Goal: Navigation & Orientation: Find specific page/section

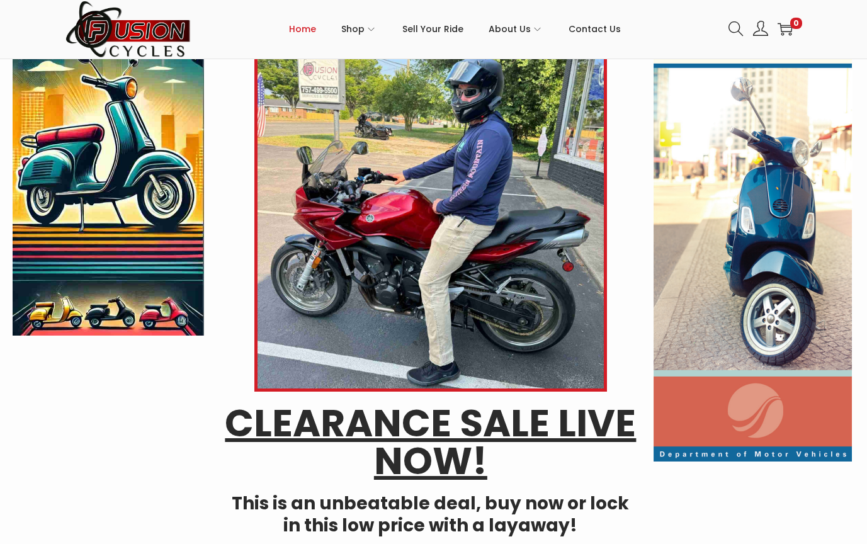
scroll to position [168, 0]
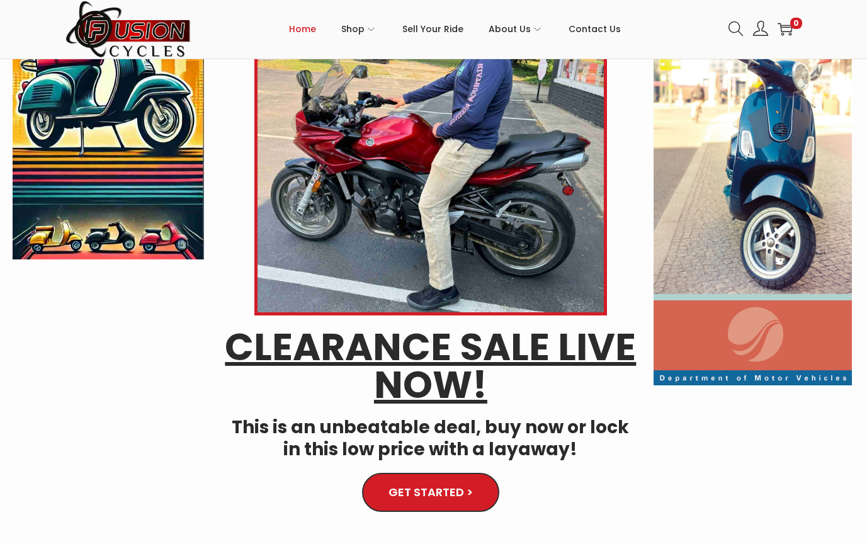
click at [461, 502] on link "GET STARTED >" at bounding box center [430, 493] width 135 height 38
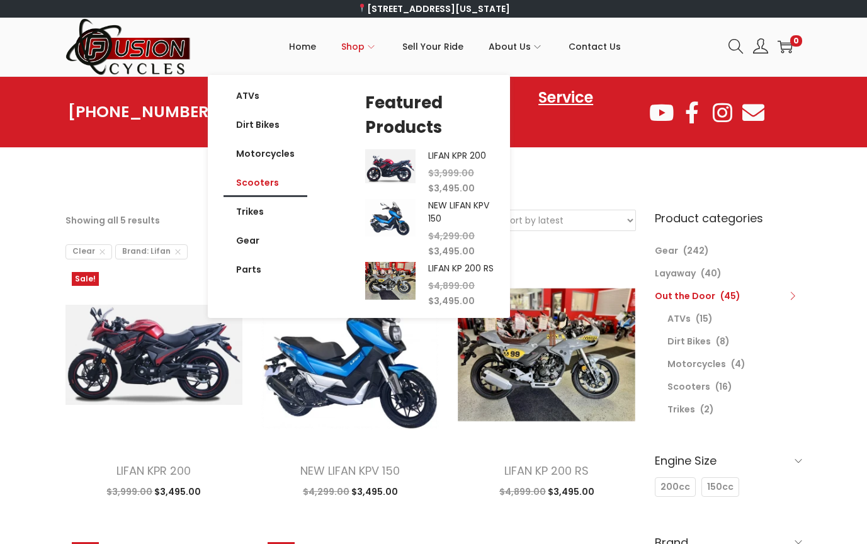
click at [274, 184] on link "Scooters" at bounding box center [266, 182] width 84 height 29
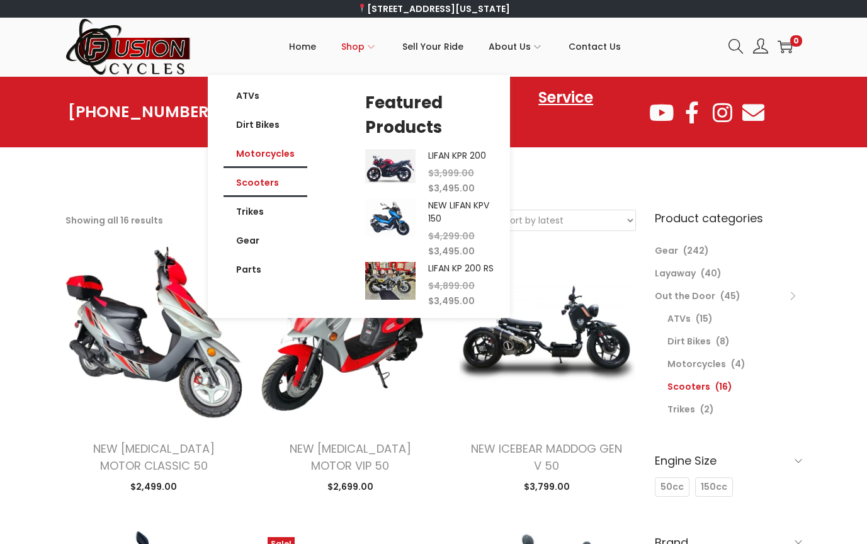
click at [271, 155] on link "Motorcycles" at bounding box center [266, 153] width 84 height 29
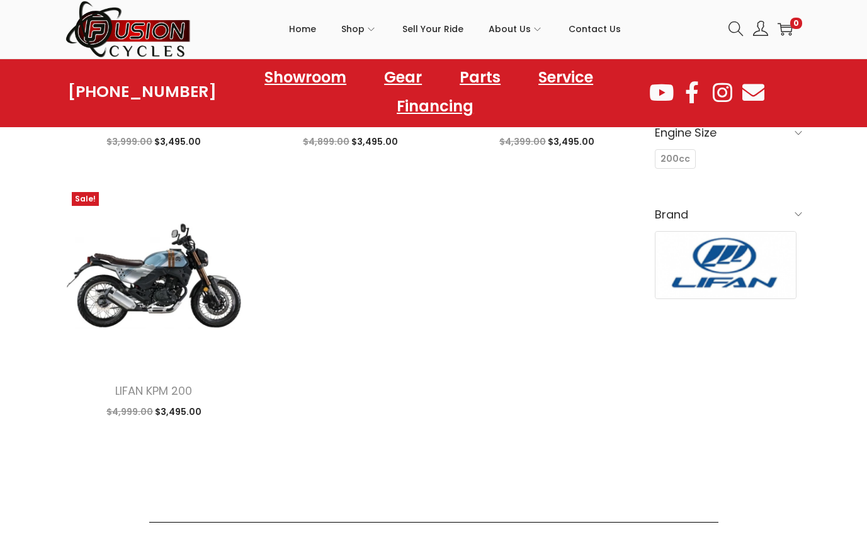
scroll to position [336, 0]
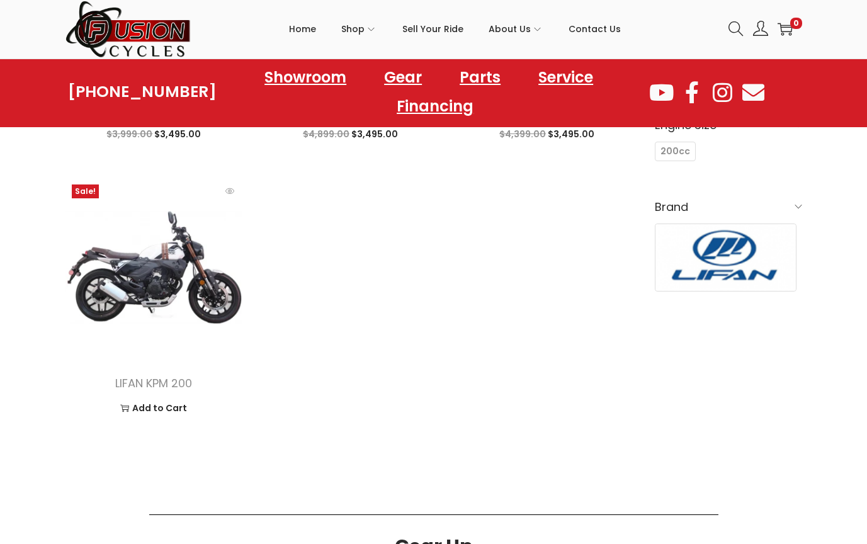
click at [115, 259] on img at bounding box center [154, 267] width 178 height 178
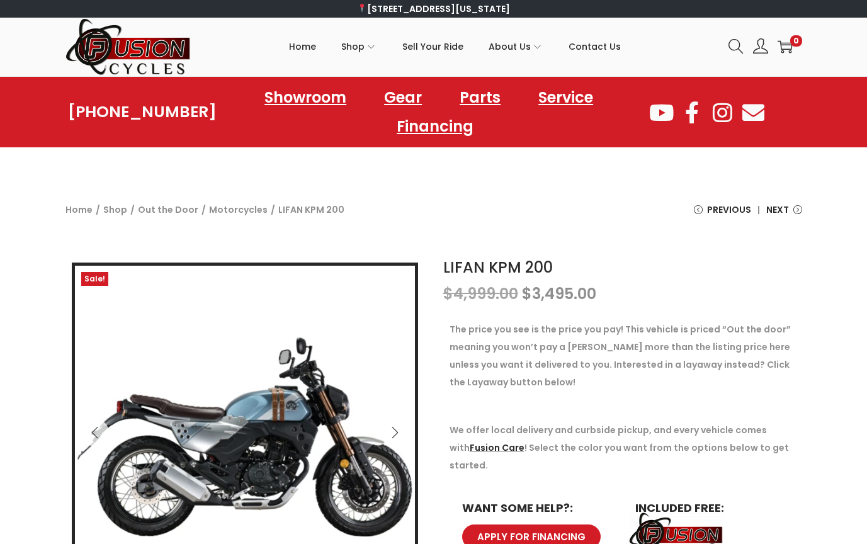
scroll to position [168, 0]
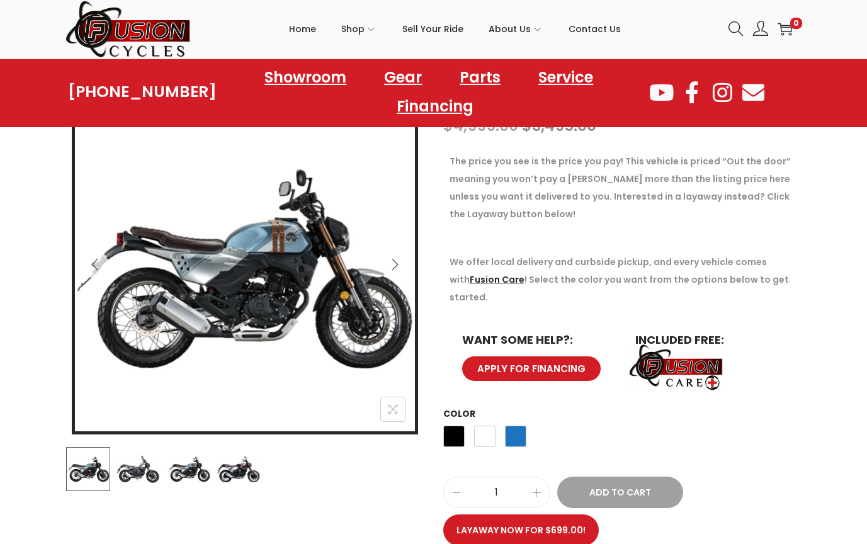
click at [394, 268] on icon "Next" at bounding box center [395, 264] width 6 height 11
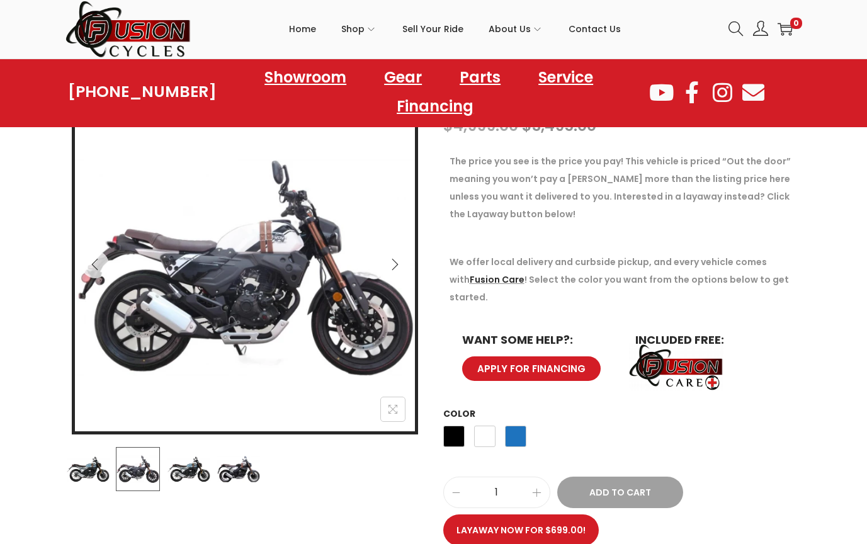
click at [394, 268] on icon "Next" at bounding box center [395, 264] width 6 height 11
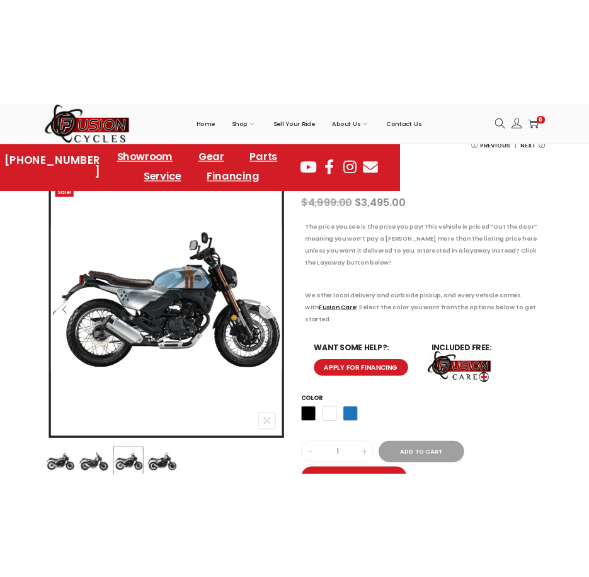
scroll to position [187, 0]
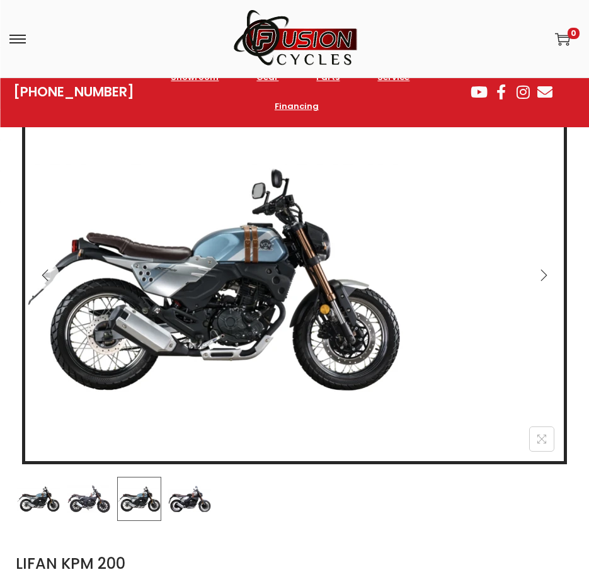
click at [545, 277] on icon "Next" at bounding box center [543, 275] width 13 height 13
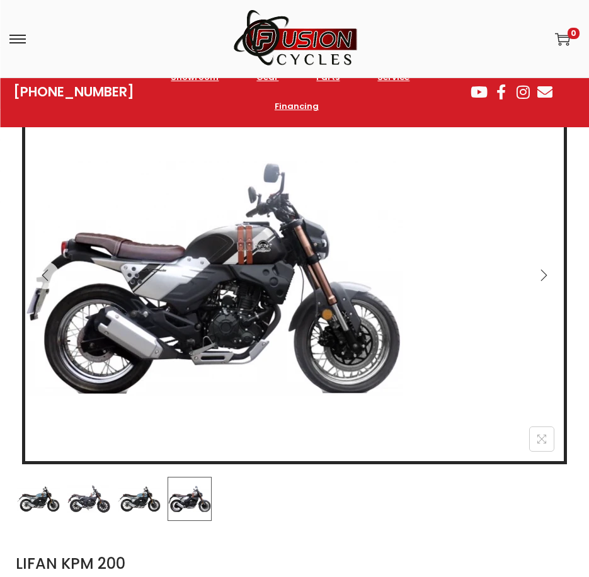
click at [545, 277] on icon "Next" at bounding box center [543, 275] width 13 height 13
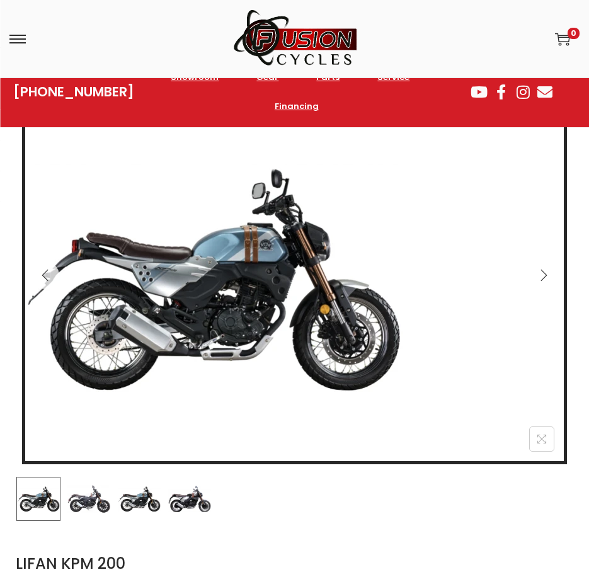
click at [545, 277] on icon "Next" at bounding box center [543, 275] width 13 height 13
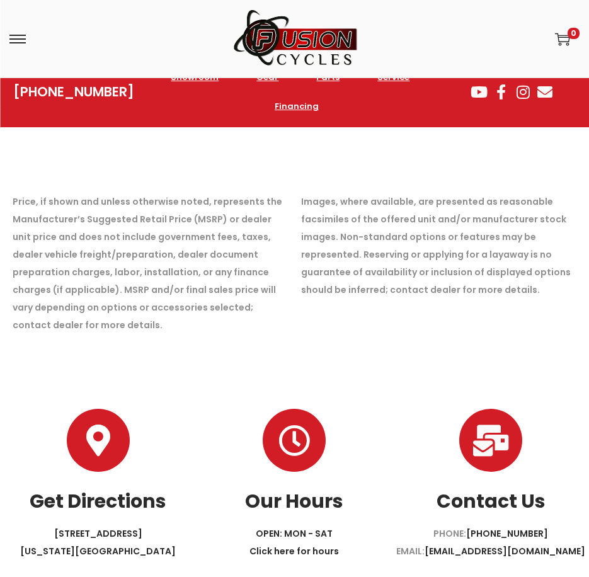
scroll to position [2355, 0]
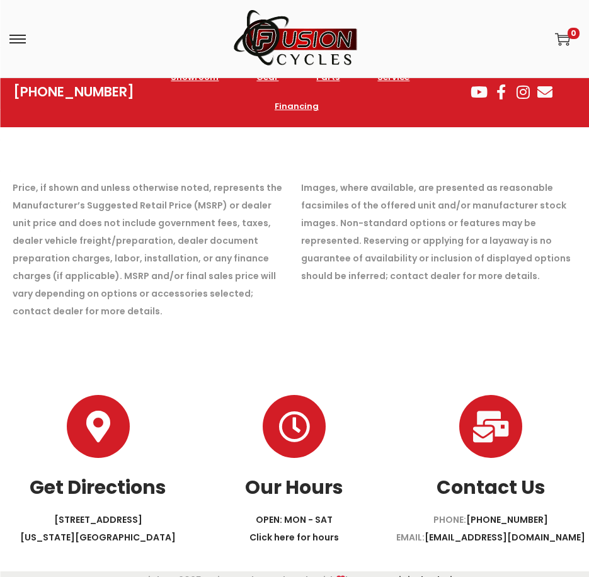
click at [110, 511] on p "6353 INDIAN RIVER ROAD VIRGINIA BEACH, VA 23464" at bounding box center [98, 528] width 196 height 35
click at [110, 513] on link "6353 INDIAN RIVER ROAD VIRGINIA BEACH, VA 23464" at bounding box center [98, 528] width 156 height 30
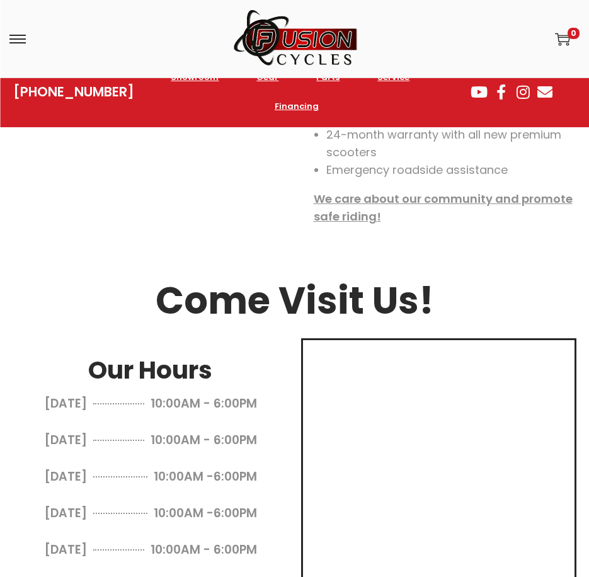
scroll to position [695, 0]
